Goal: Information Seeking & Learning: Learn about a topic

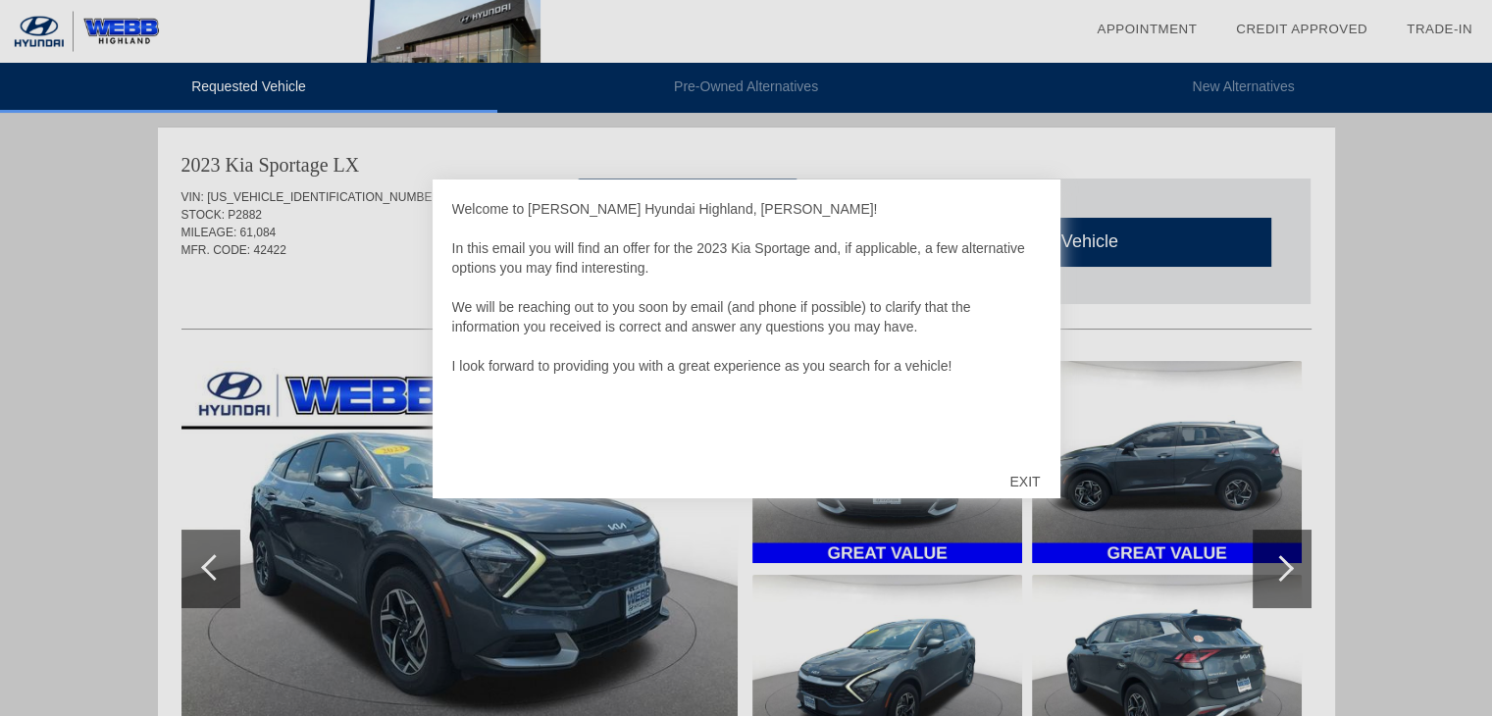
click at [1024, 476] on div "EXIT" at bounding box center [1025, 481] width 70 height 59
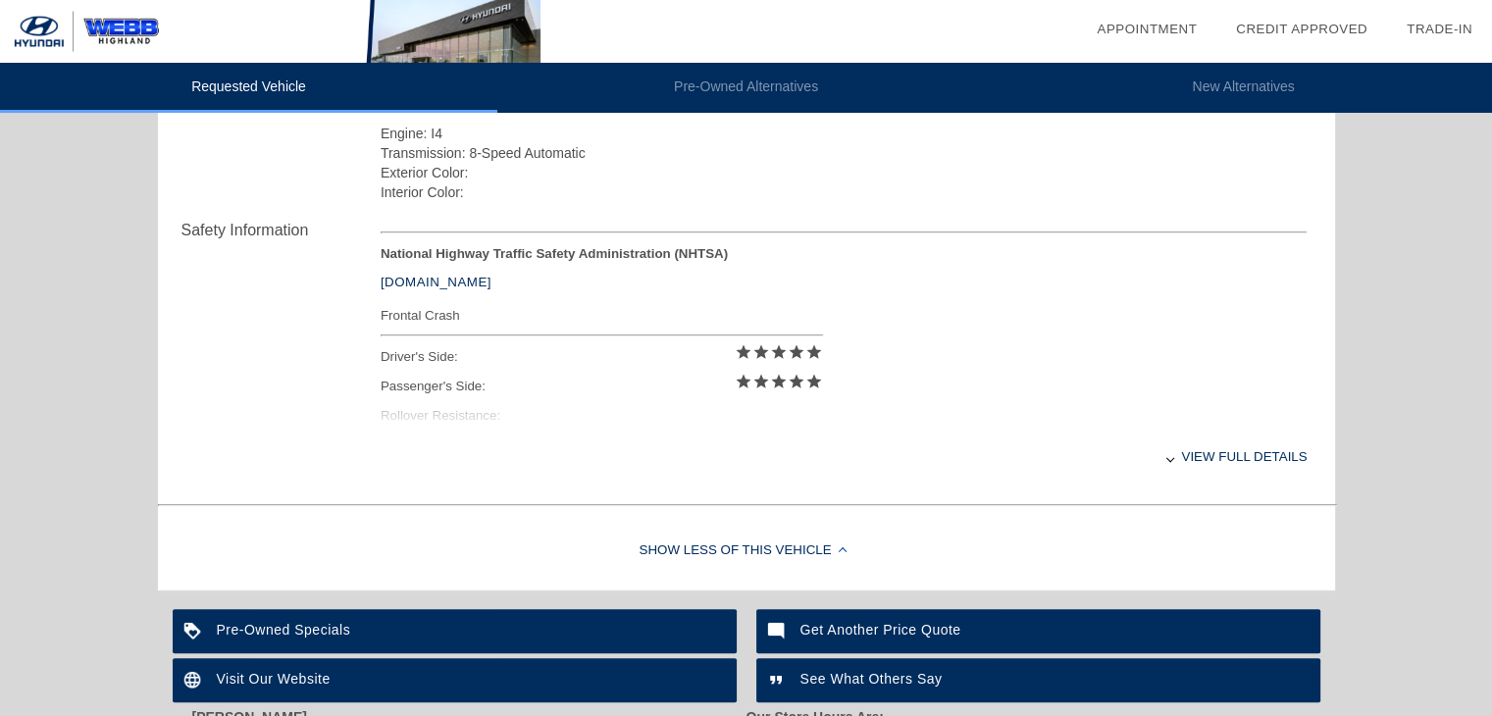
scroll to position [734, 0]
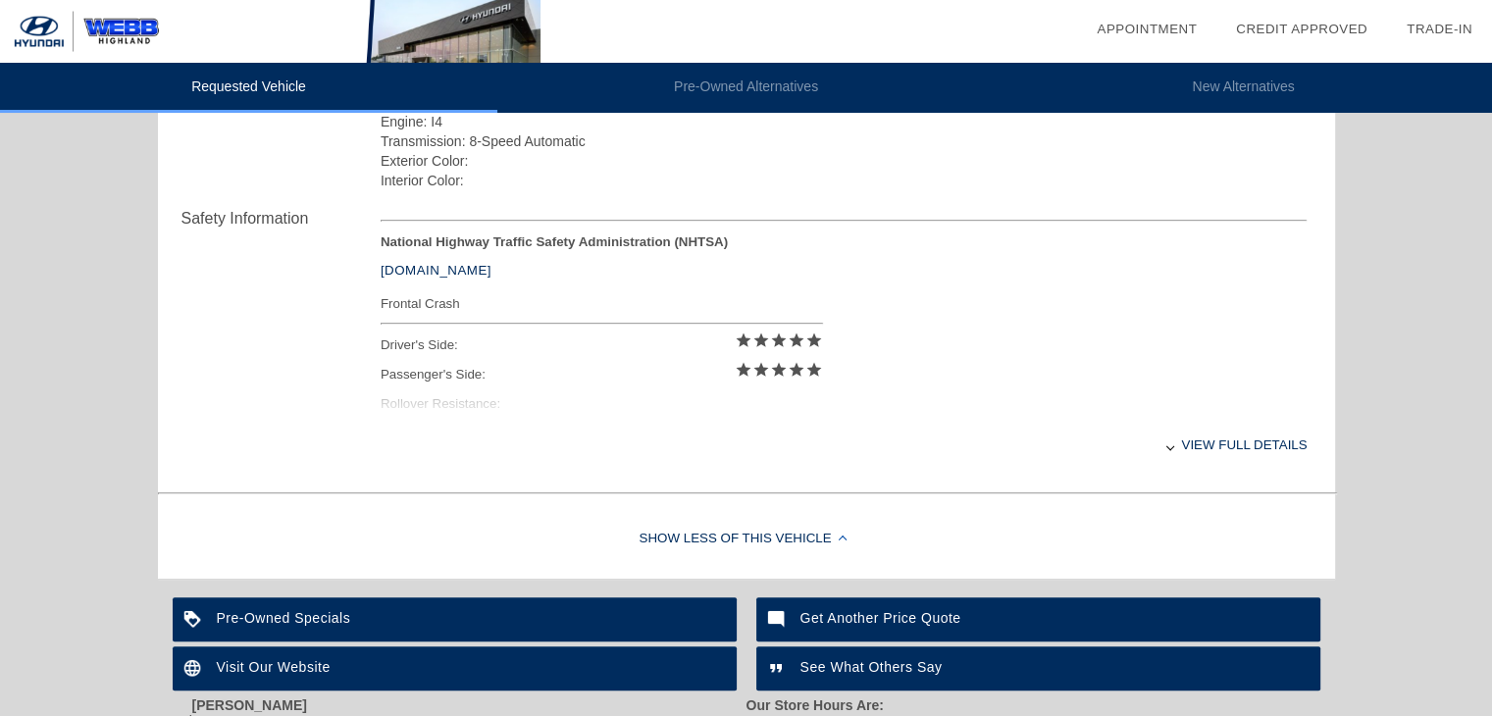
click at [1216, 433] on div "View full details" at bounding box center [844, 445] width 927 height 48
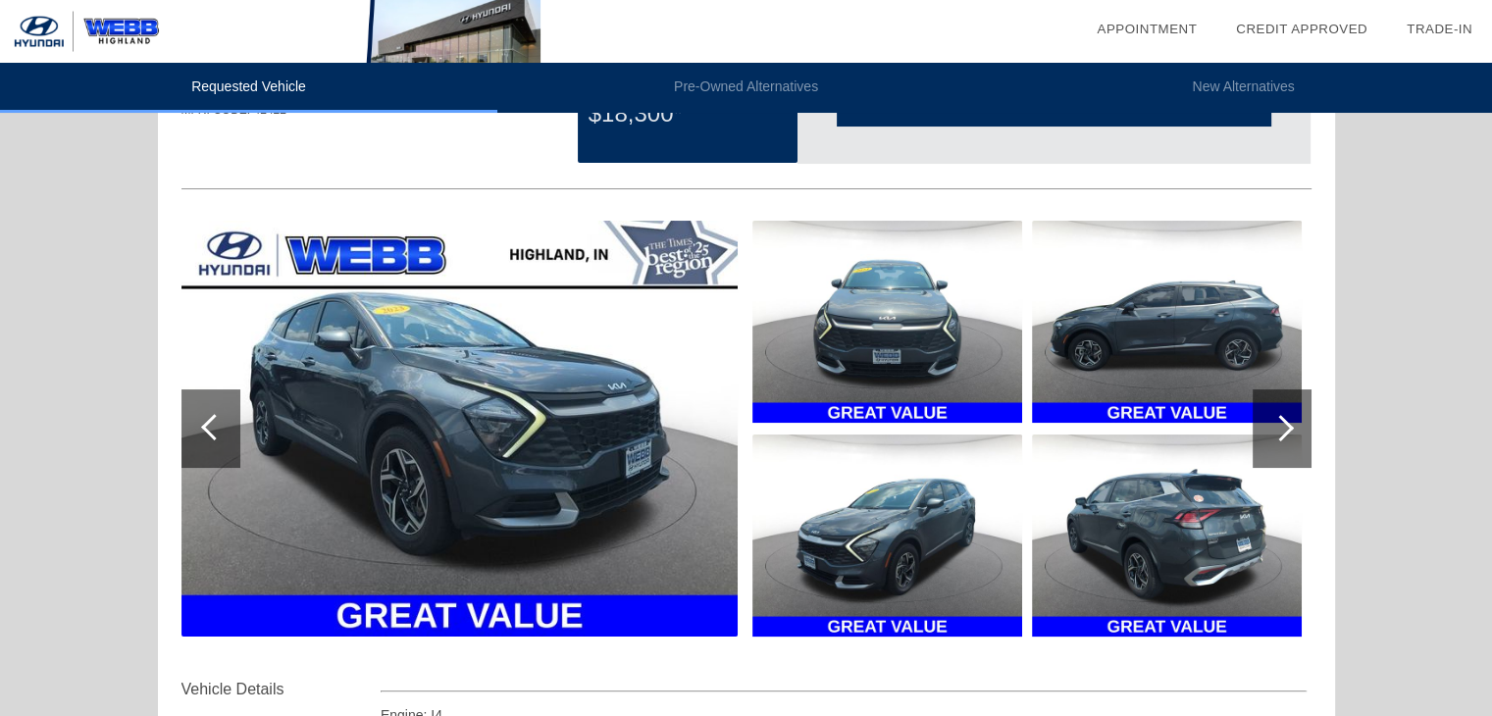
scroll to position [141, 0]
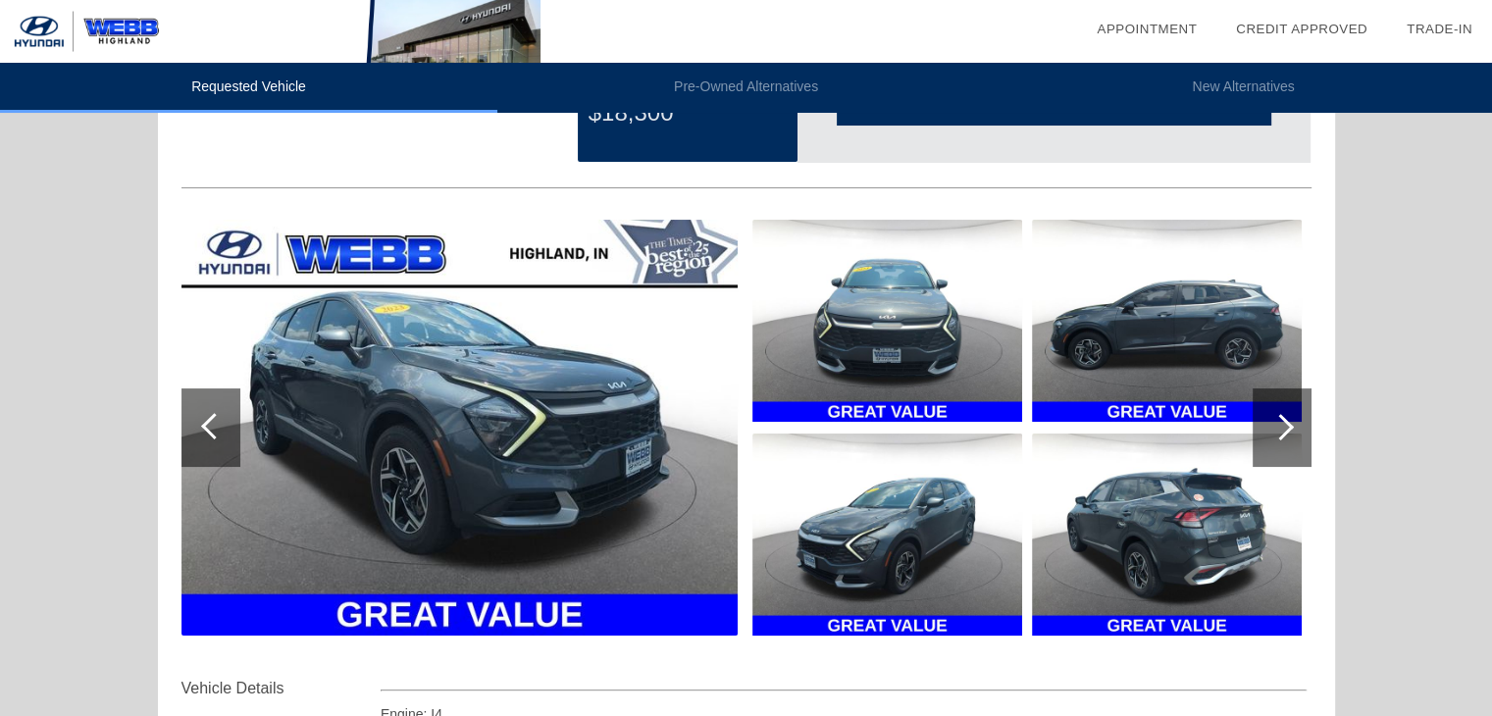
click at [534, 472] on img at bounding box center [459, 428] width 556 height 416
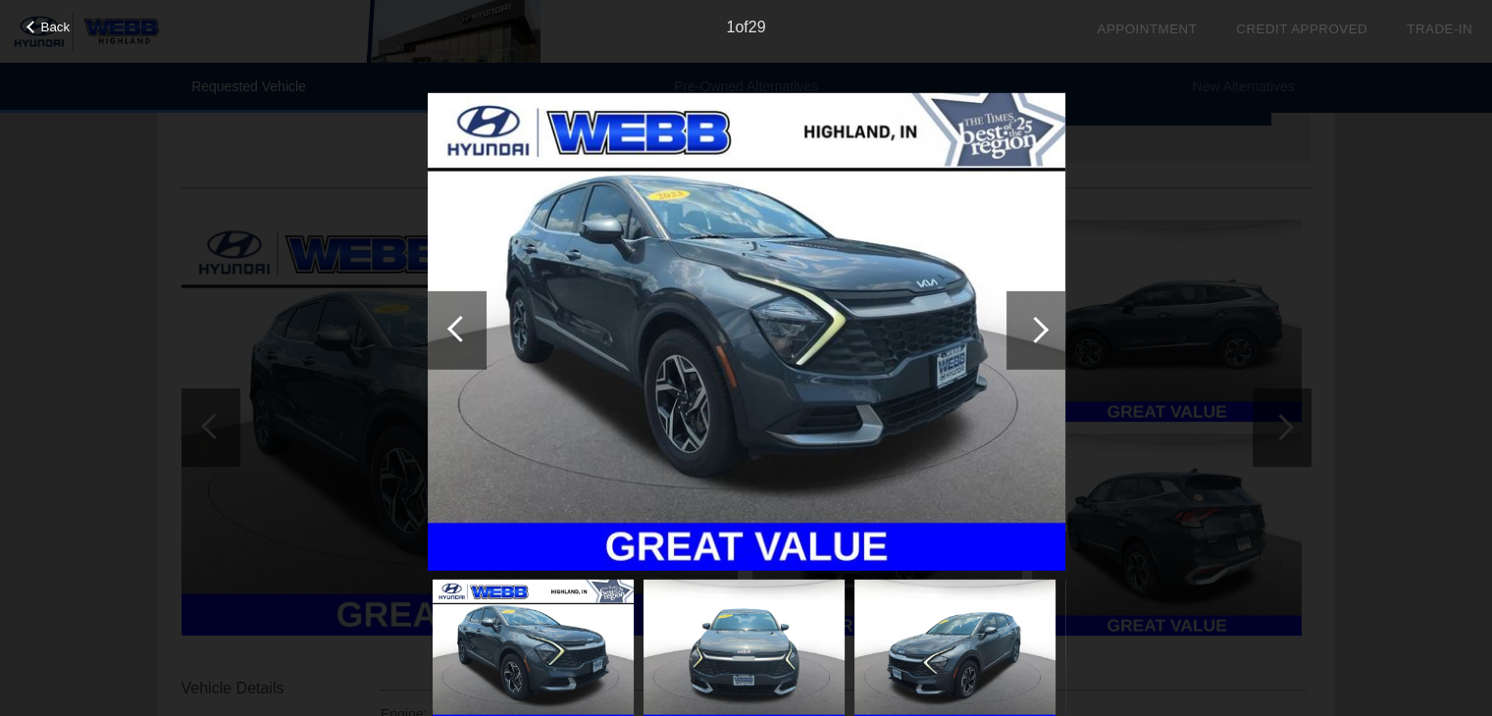
click at [1052, 338] on div at bounding box center [1035, 329] width 59 height 78
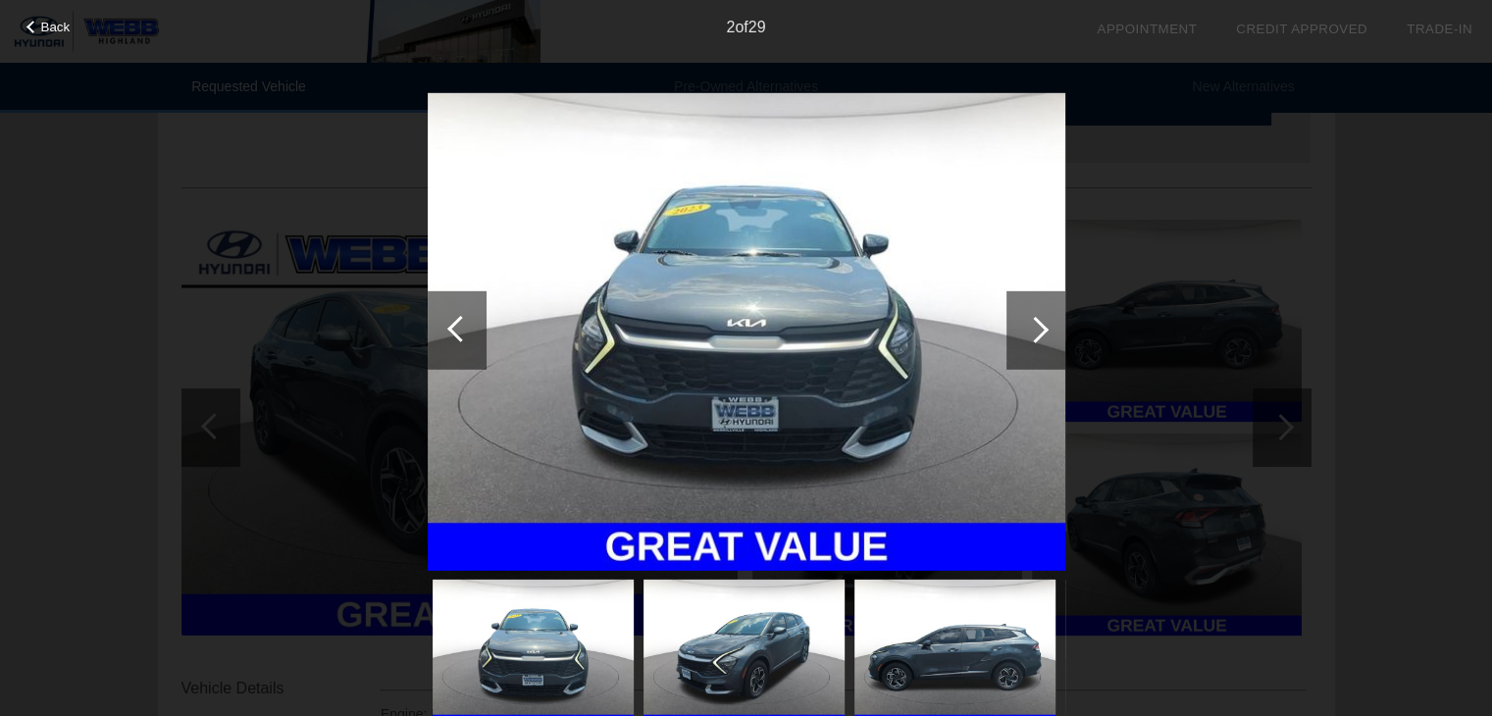
click at [1052, 338] on div at bounding box center [1035, 329] width 59 height 78
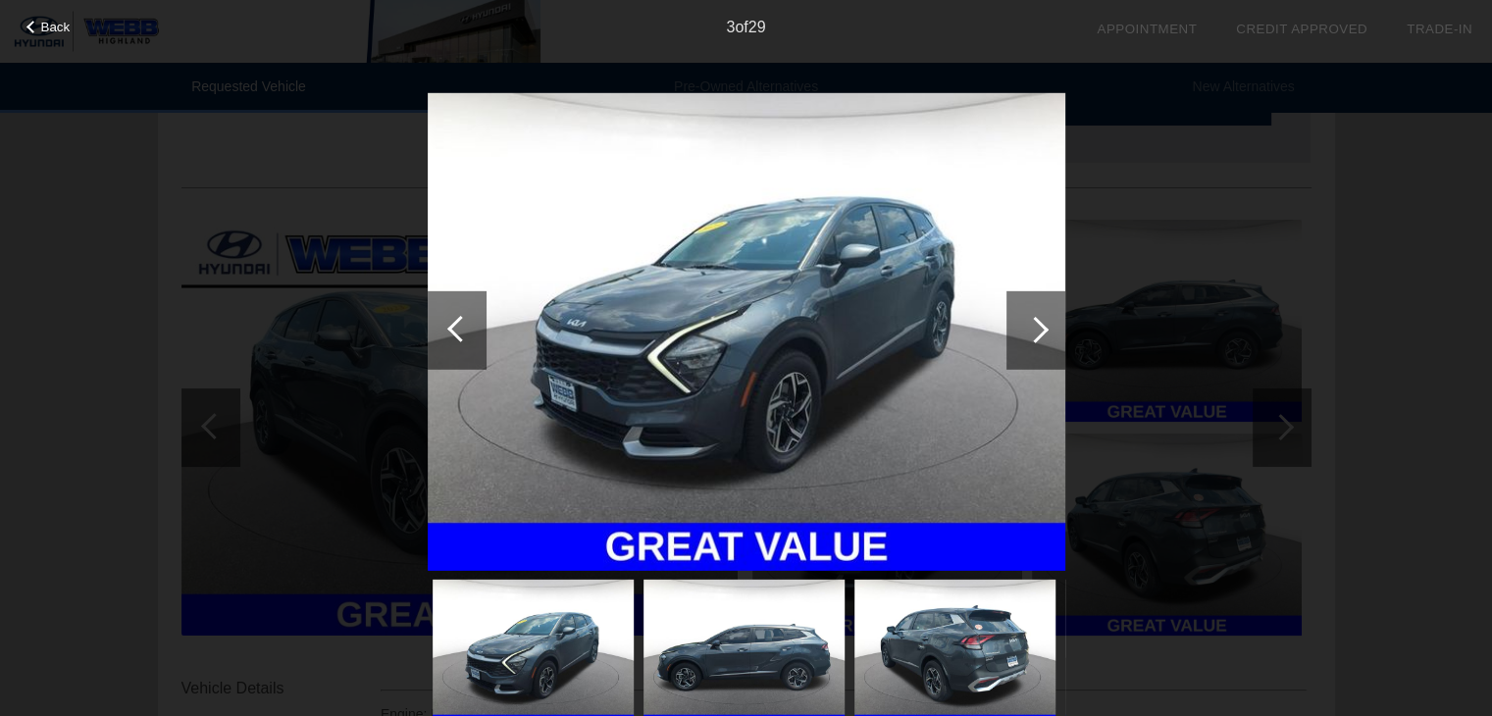
click at [1052, 338] on div at bounding box center [1035, 329] width 59 height 78
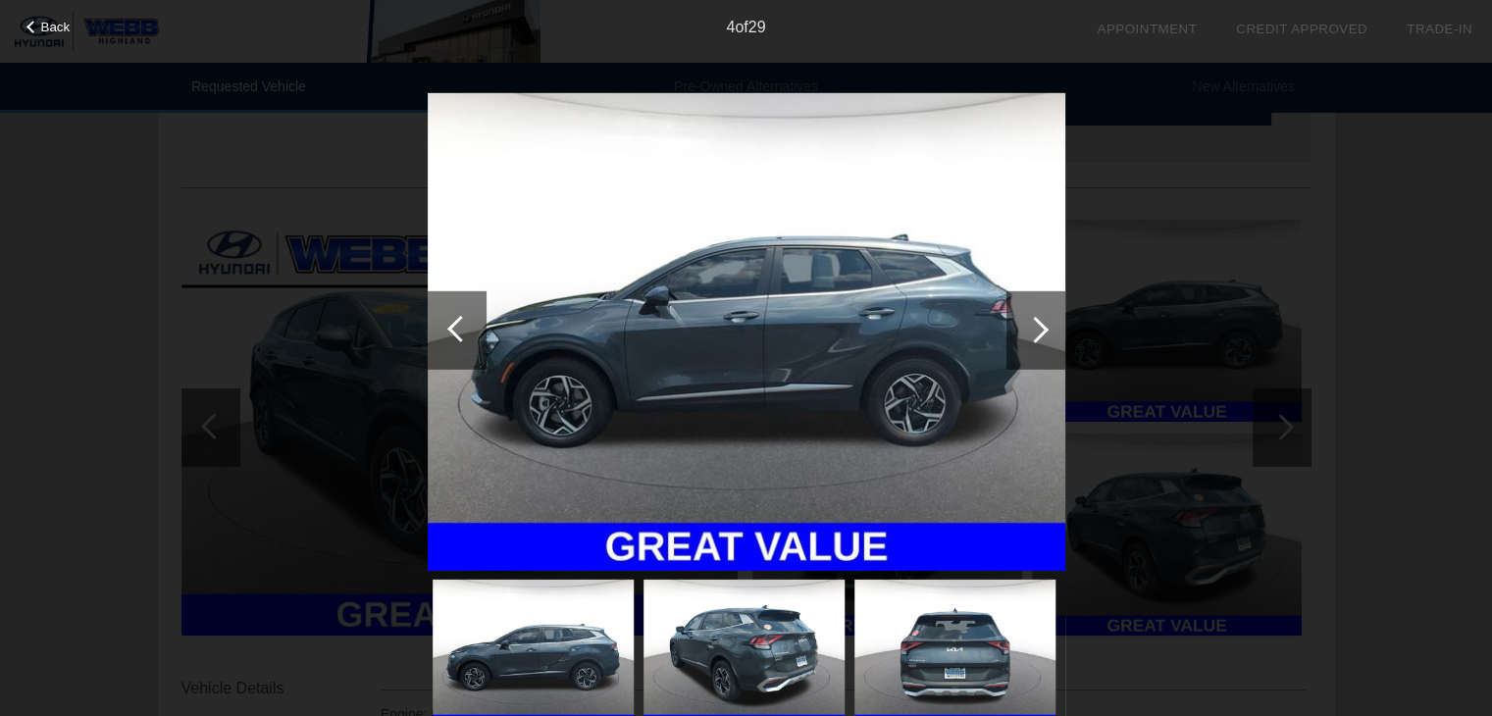
click at [1052, 338] on div at bounding box center [1035, 329] width 59 height 78
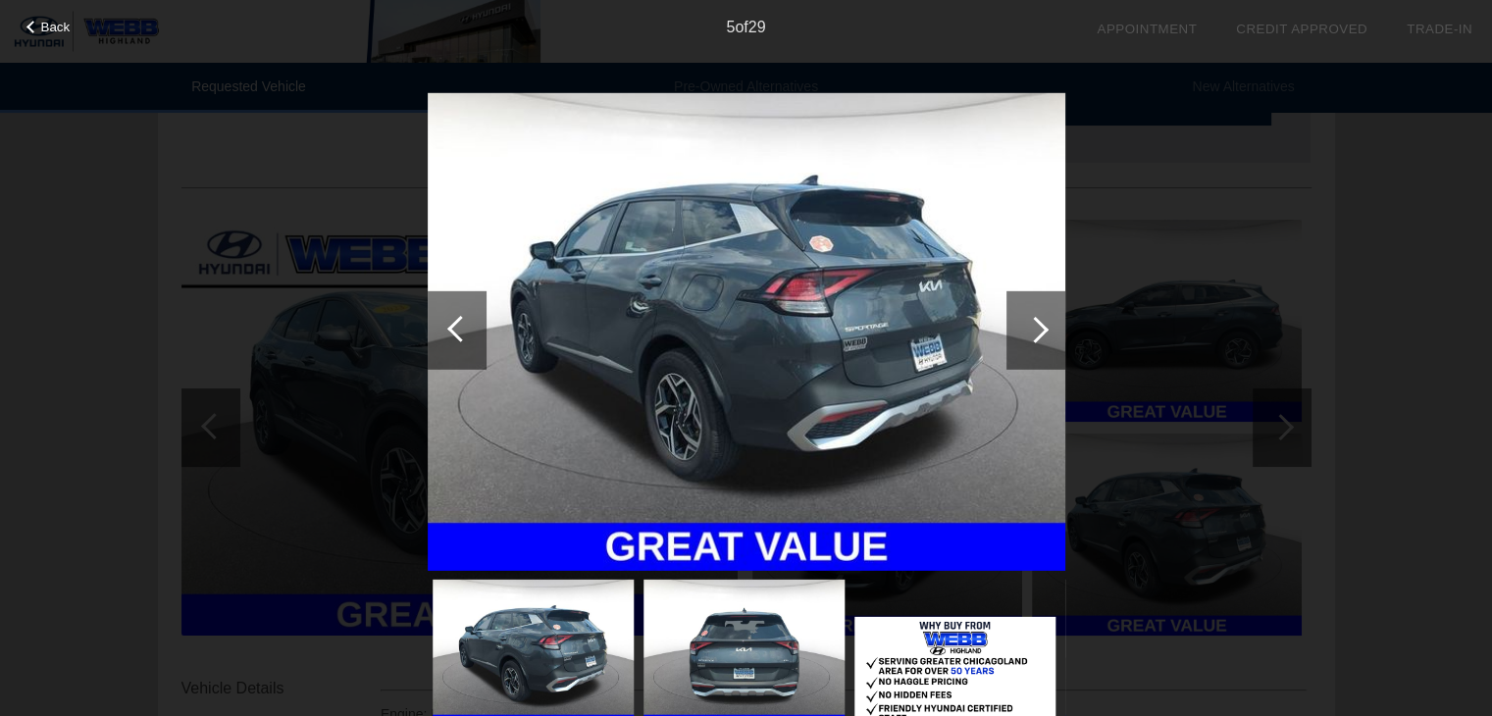
click at [1052, 338] on div at bounding box center [1035, 329] width 59 height 78
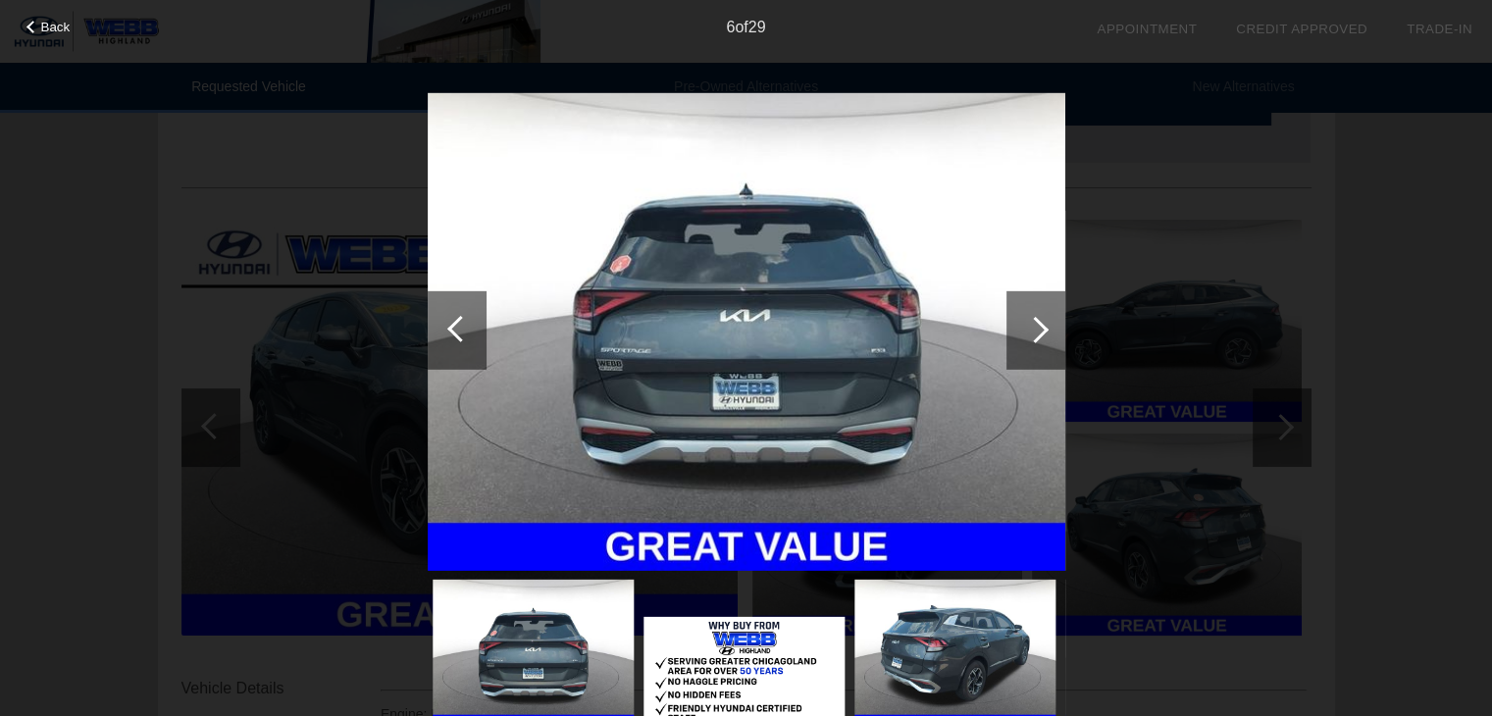
click at [1052, 338] on div at bounding box center [1035, 329] width 59 height 78
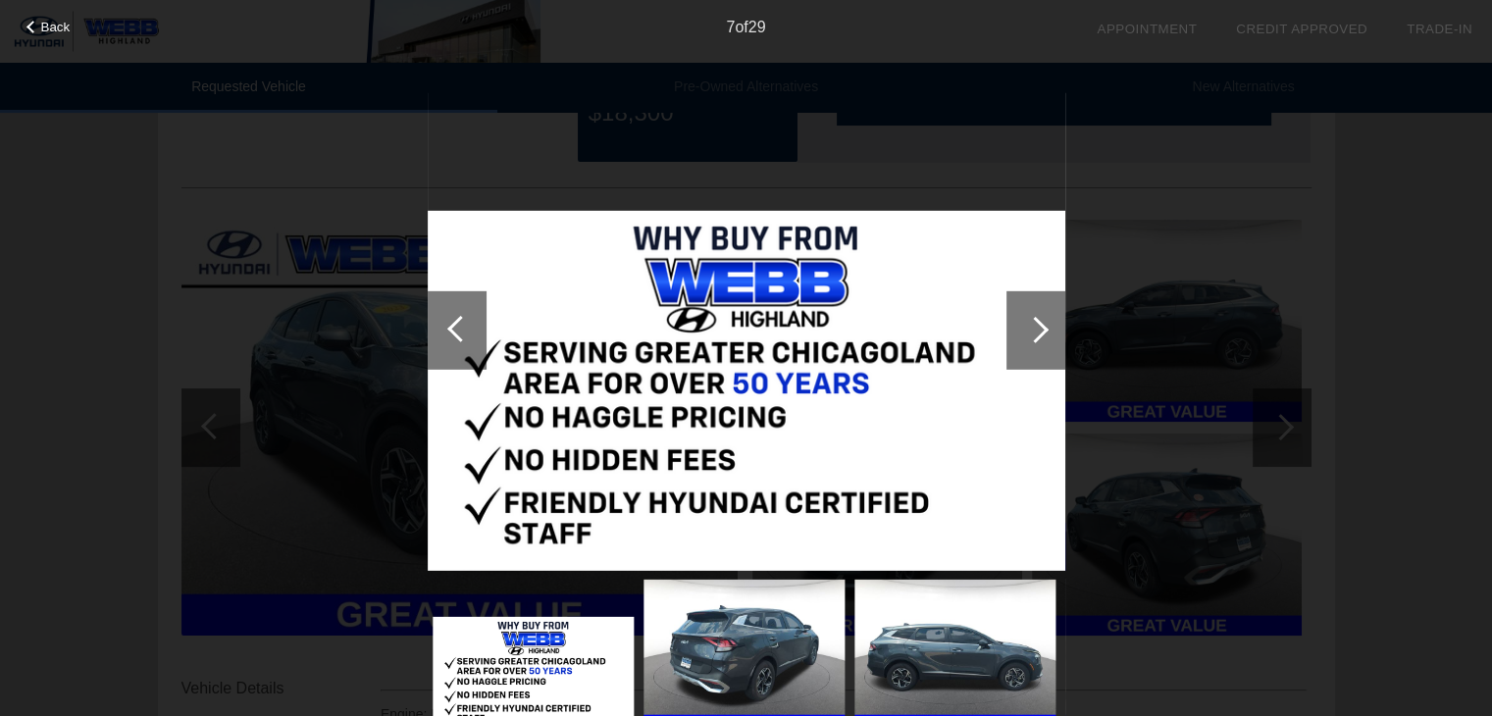
click at [1052, 338] on div at bounding box center [1035, 329] width 59 height 78
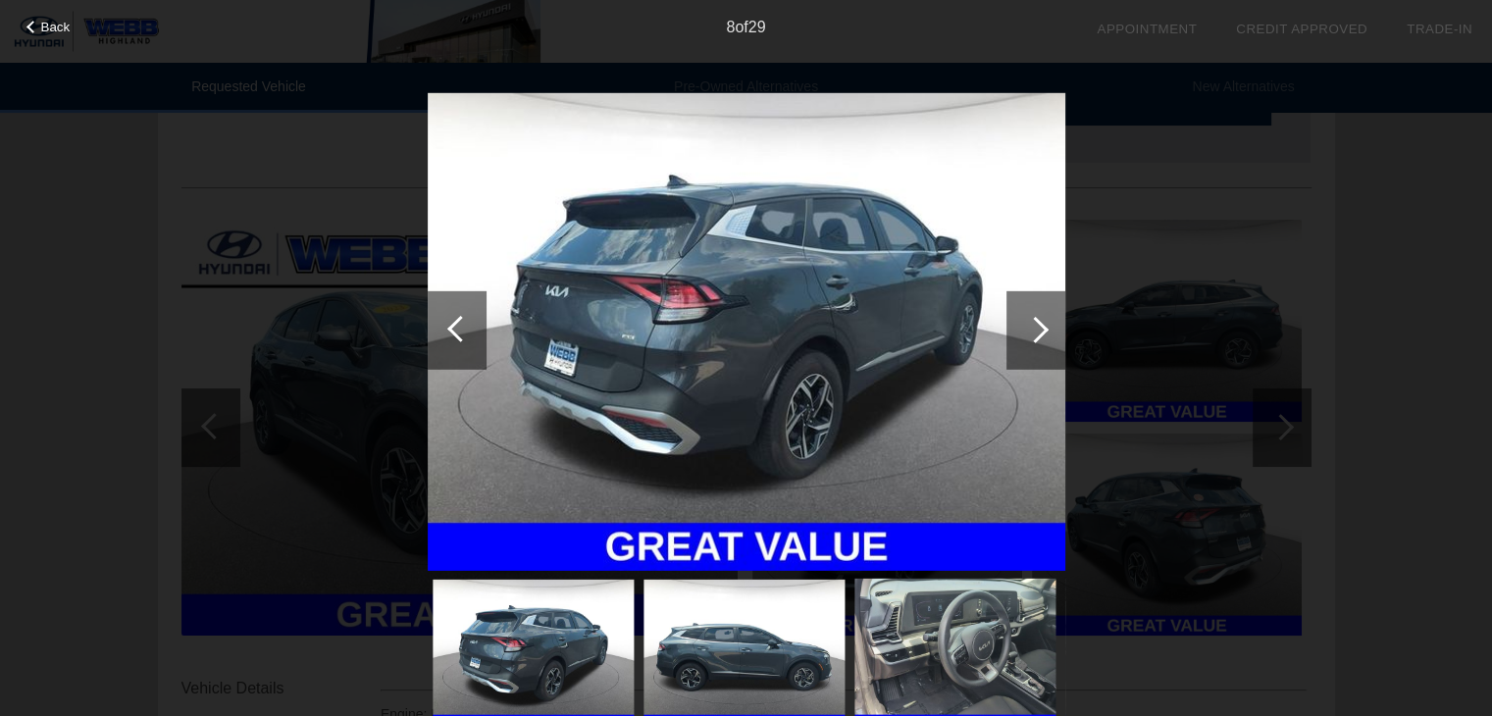
click at [1052, 338] on div at bounding box center [1035, 329] width 59 height 78
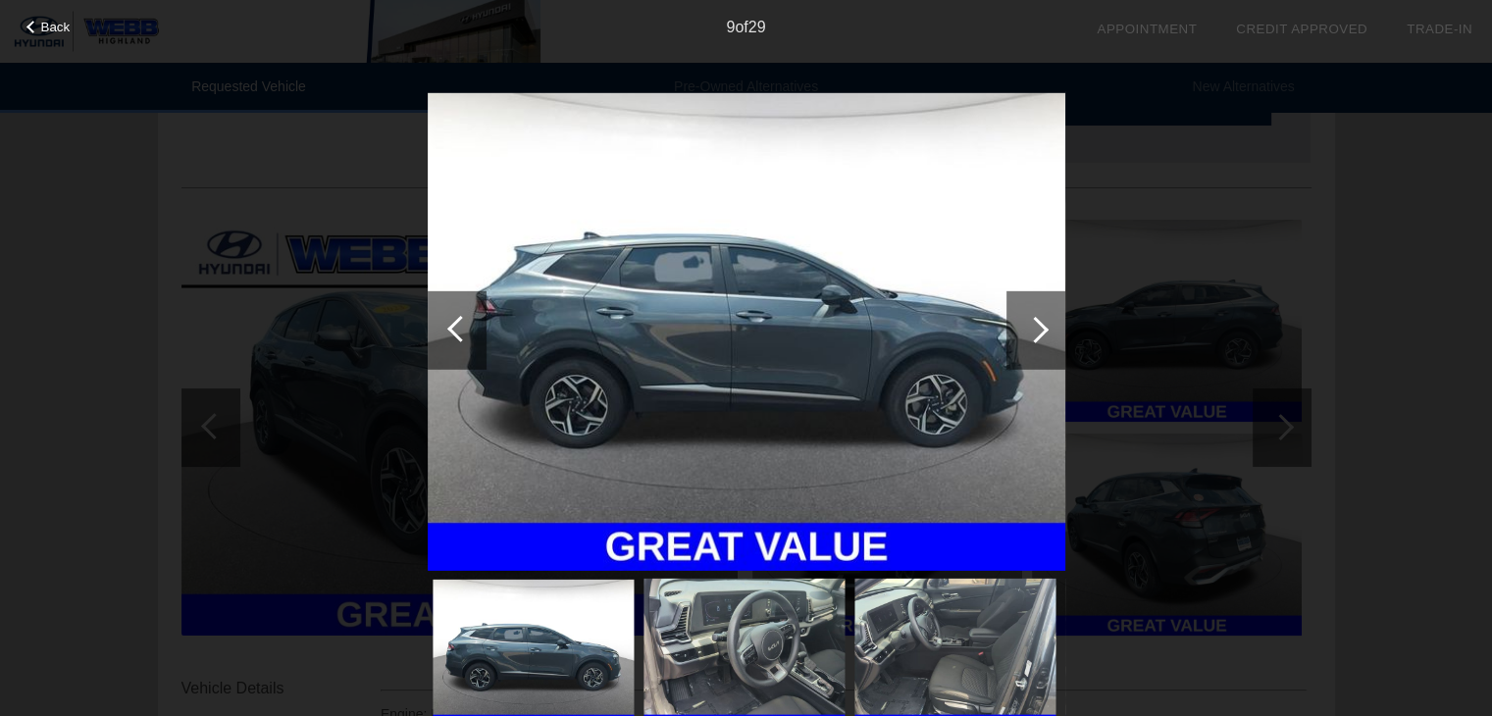
click at [1052, 338] on div at bounding box center [1035, 329] width 59 height 78
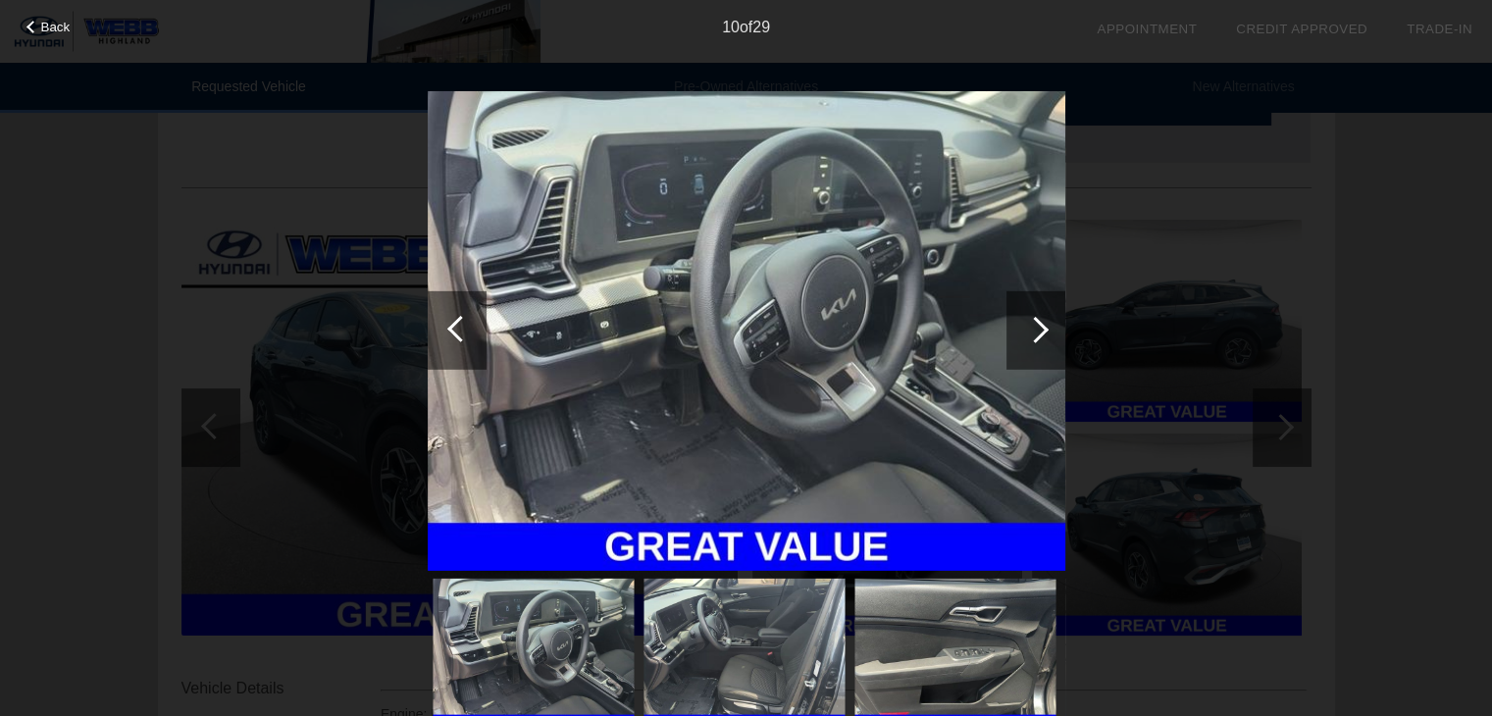
click at [1052, 338] on div at bounding box center [1035, 329] width 59 height 78
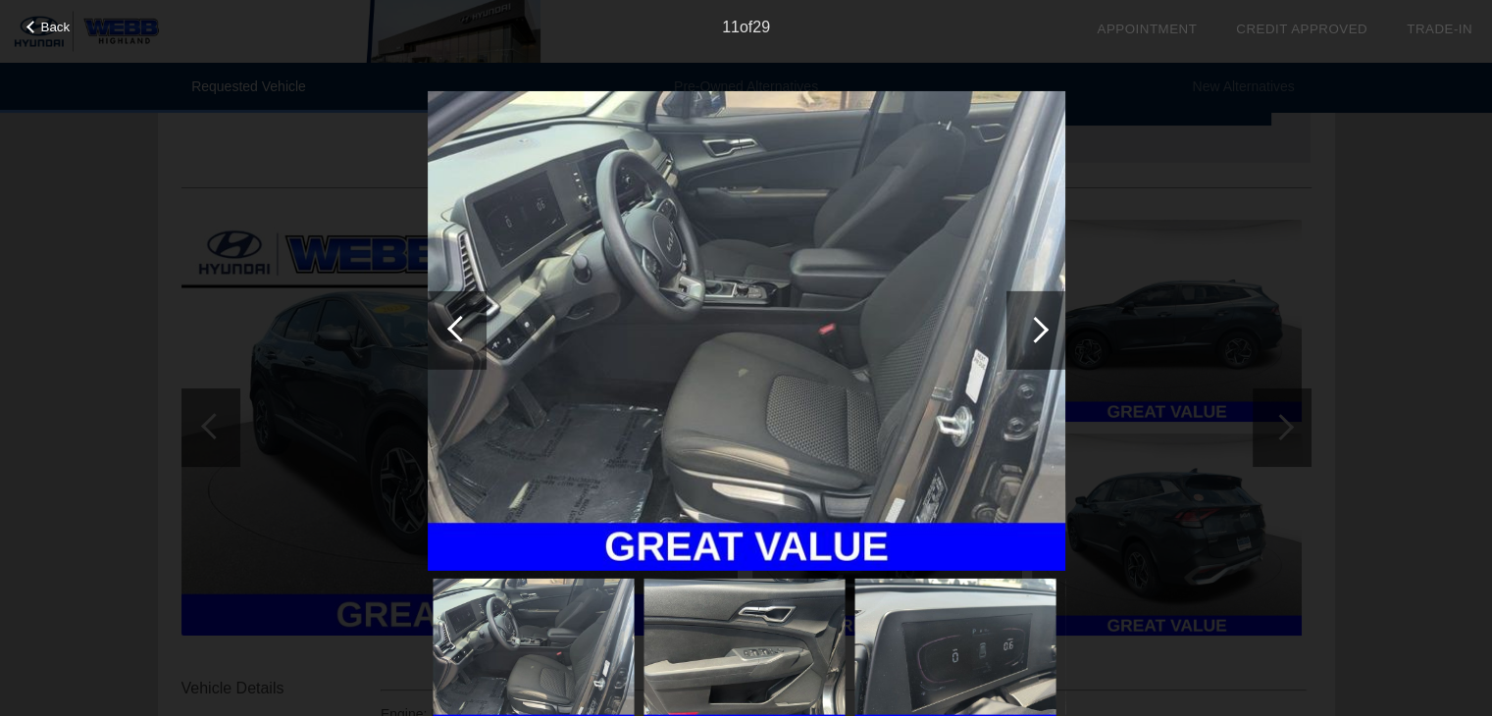
click at [1052, 338] on div at bounding box center [1035, 329] width 59 height 78
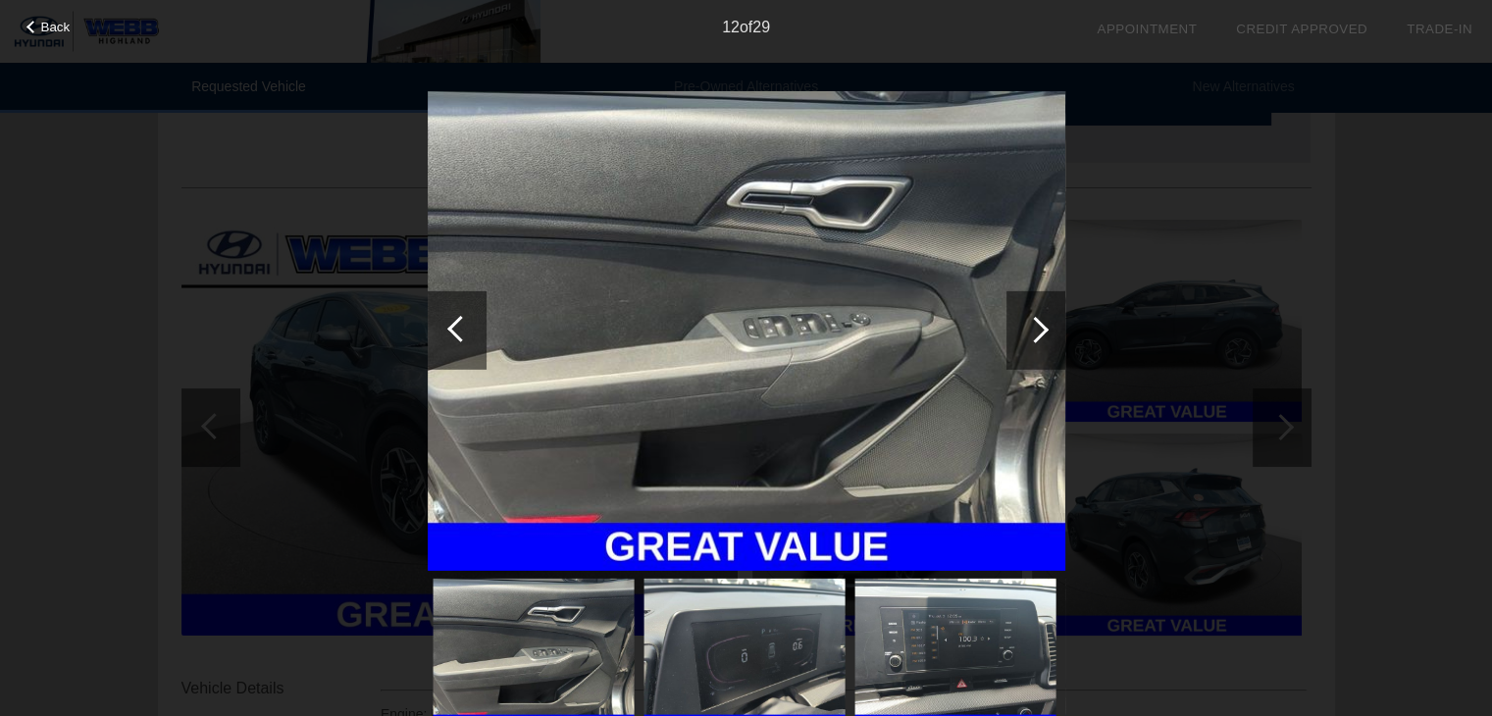
click at [1052, 338] on div at bounding box center [1035, 329] width 59 height 78
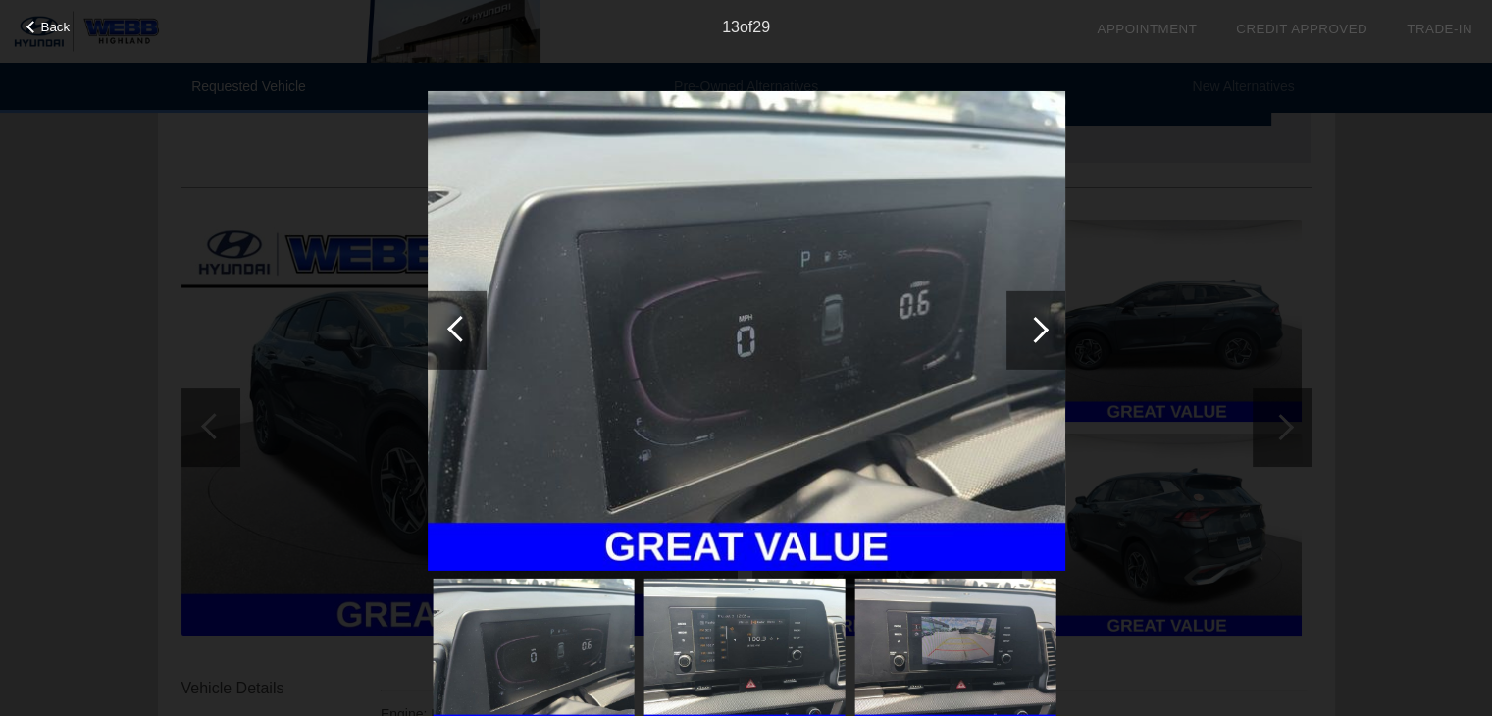
click at [1052, 338] on div at bounding box center [1035, 329] width 59 height 78
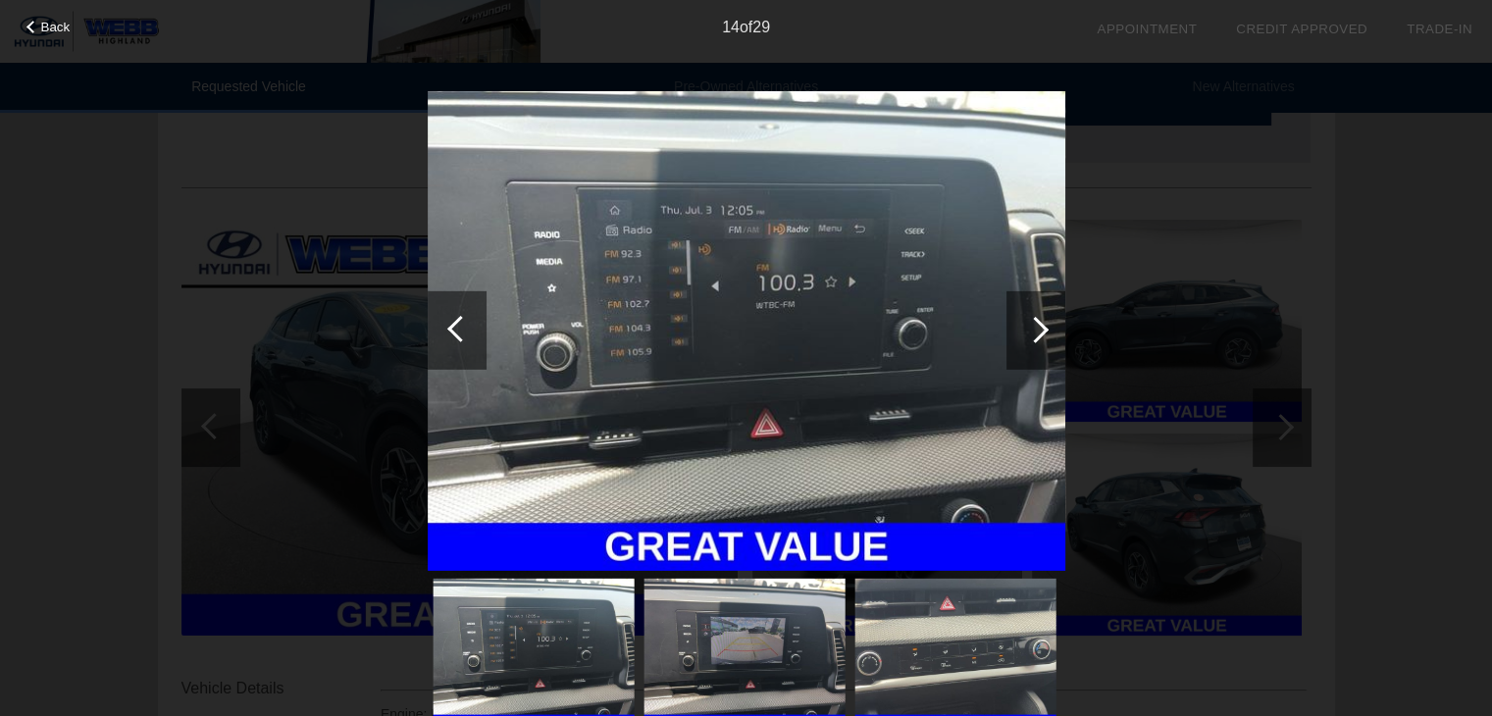
click at [1052, 338] on div at bounding box center [1035, 329] width 59 height 78
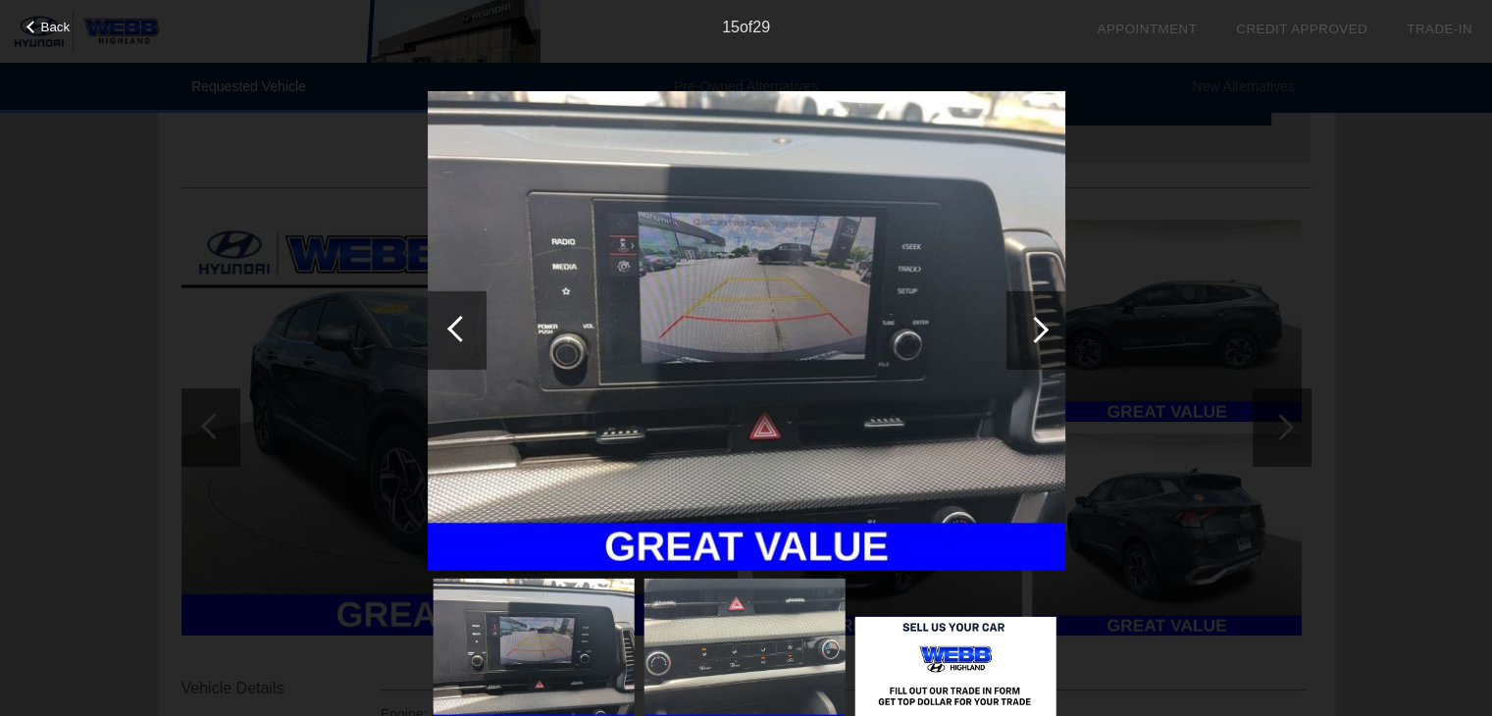
click at [1052, 338] on div at bounding box center [1035, 329] width 59 height 78
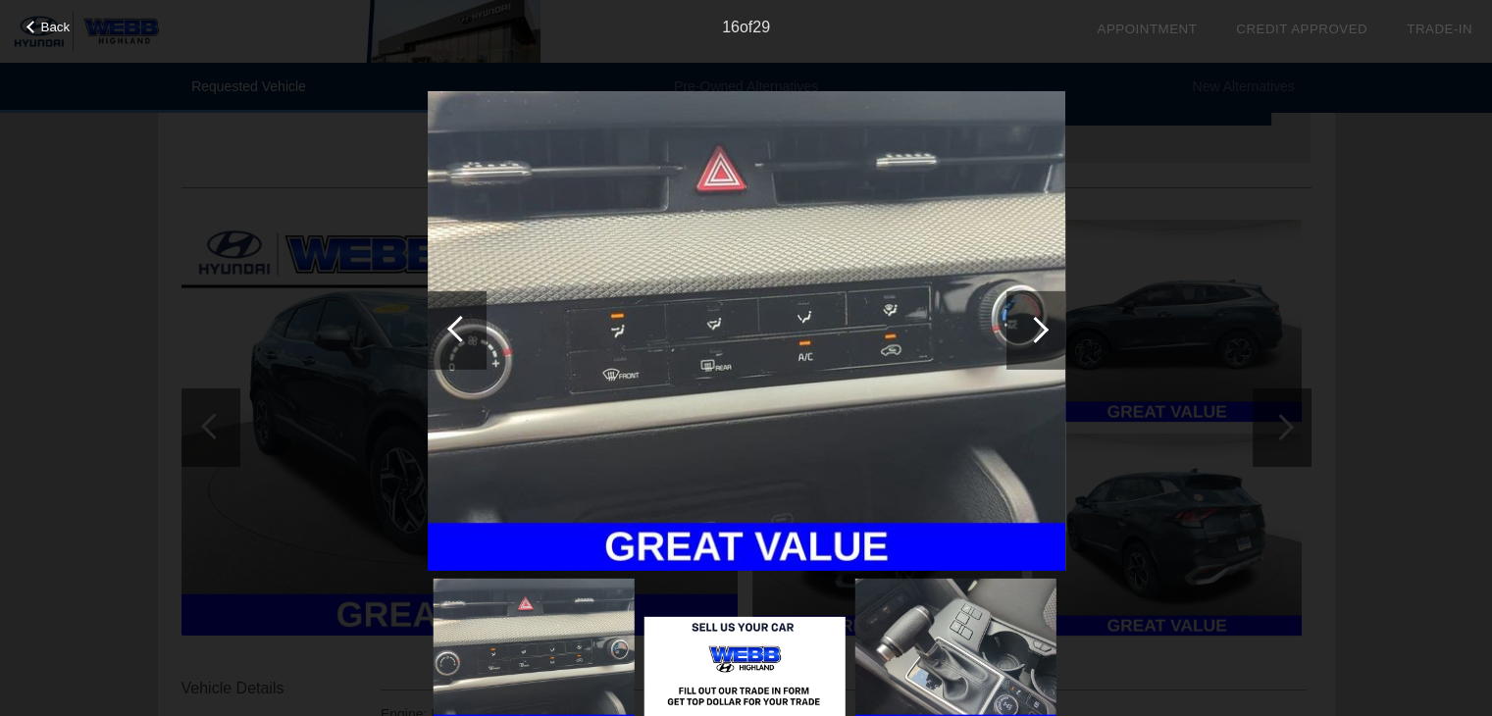
click at [1052, 338] on div at bounding box center [1035, 329] width 59 height 78
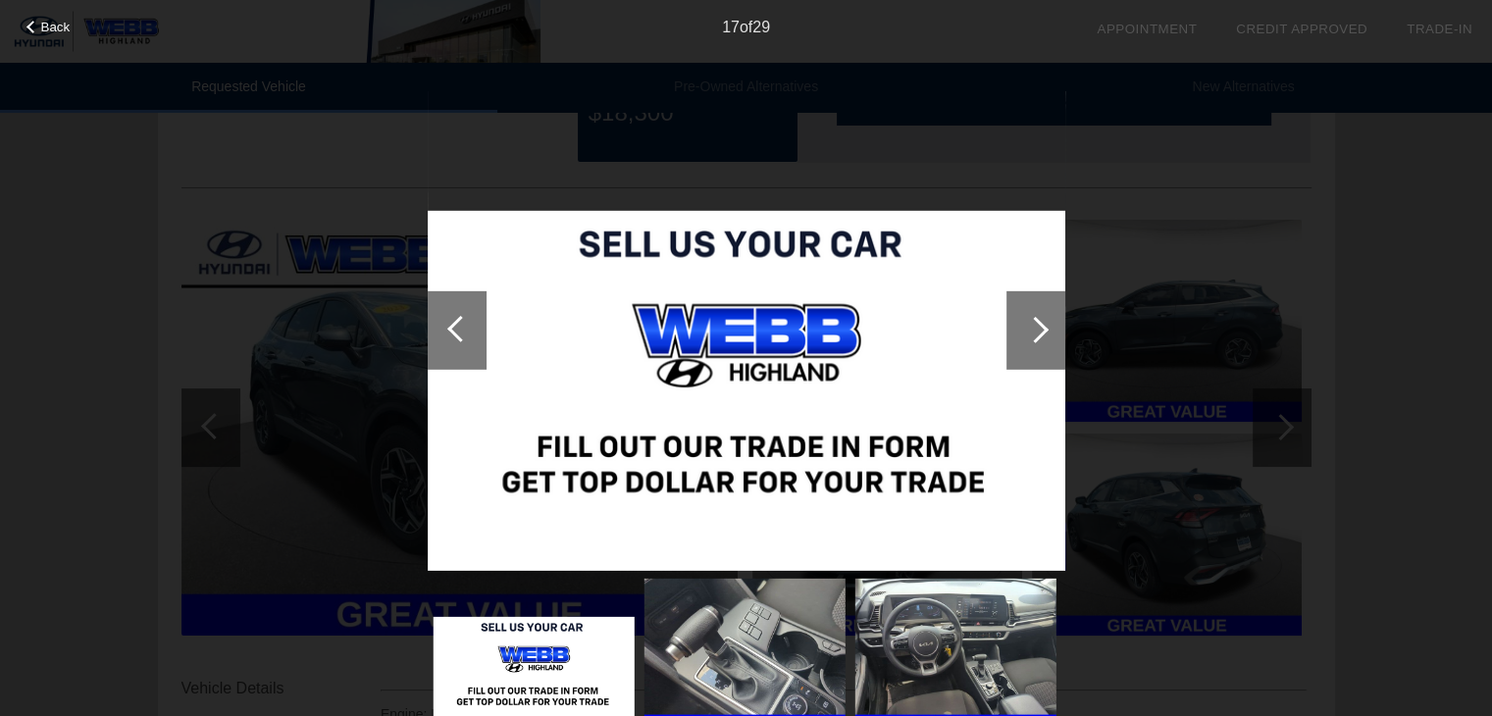
click at [1052, 338] on div at bounding box center [1035, 329] width 59 height 78
